Goal: Understand process/instructions

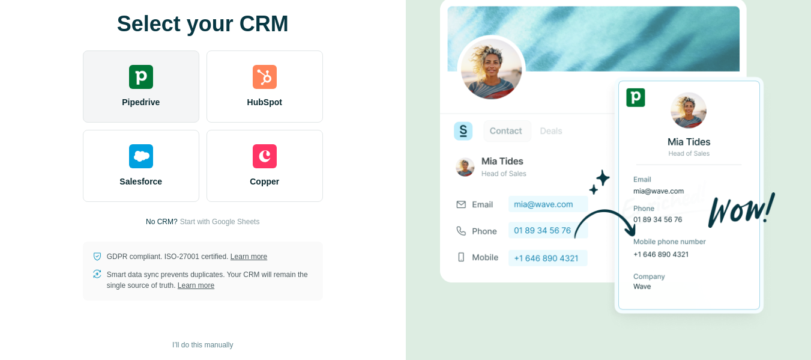
scroll to position [60, 0]
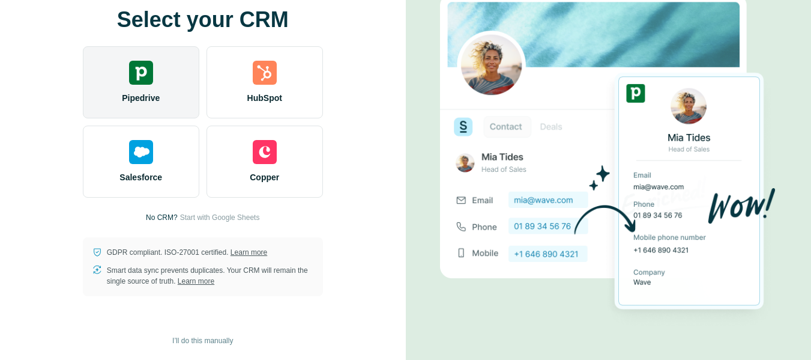
click at [149, 77] on img at bounding box center [141, 73] width 24 height 24
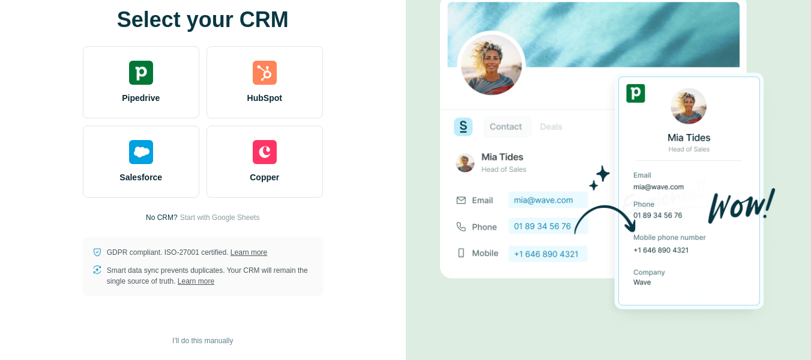
scroll to position [0, 0]
